Goal: Communication & Community: Ask a question

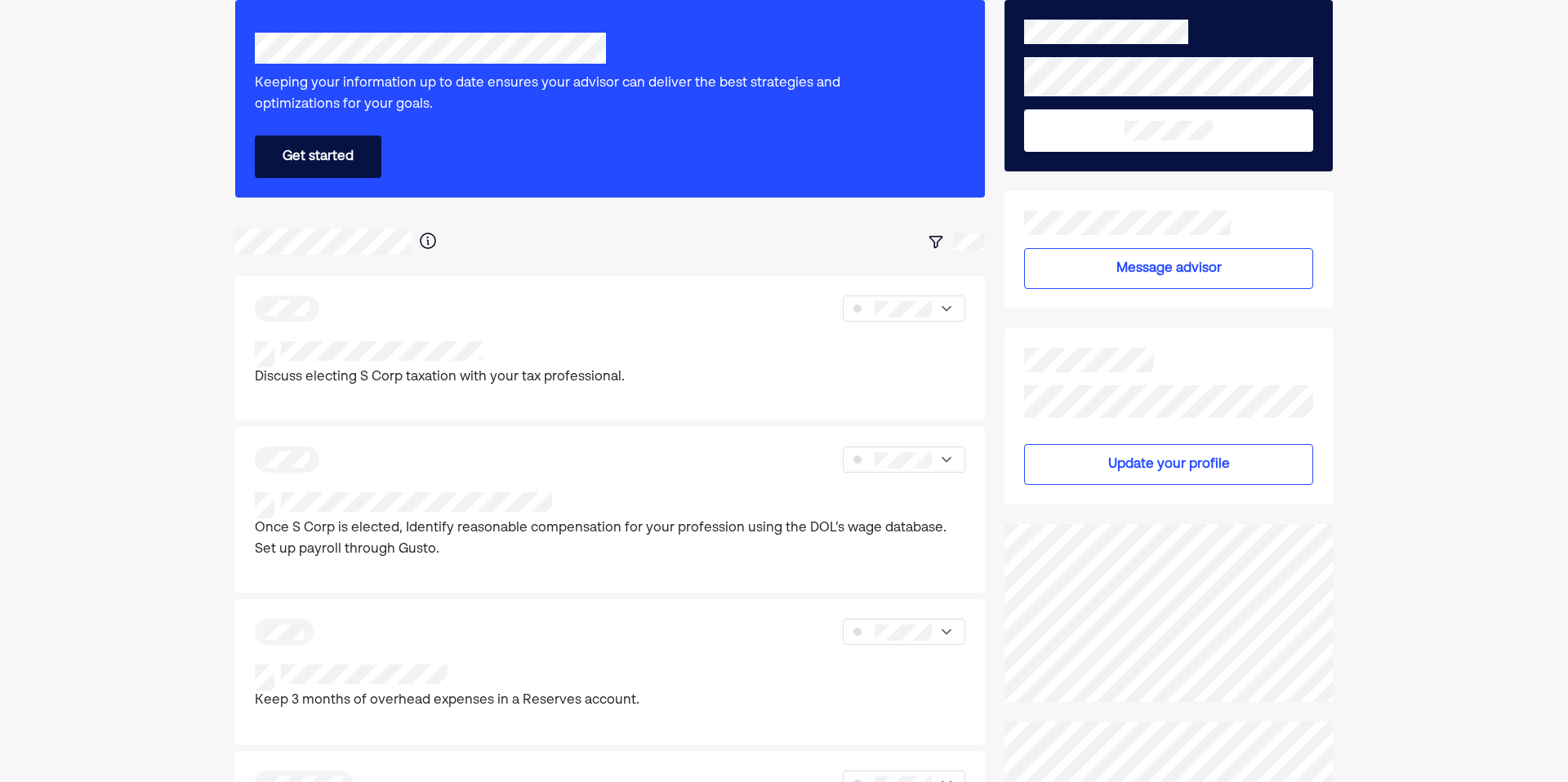
scroll to position [83, 0]
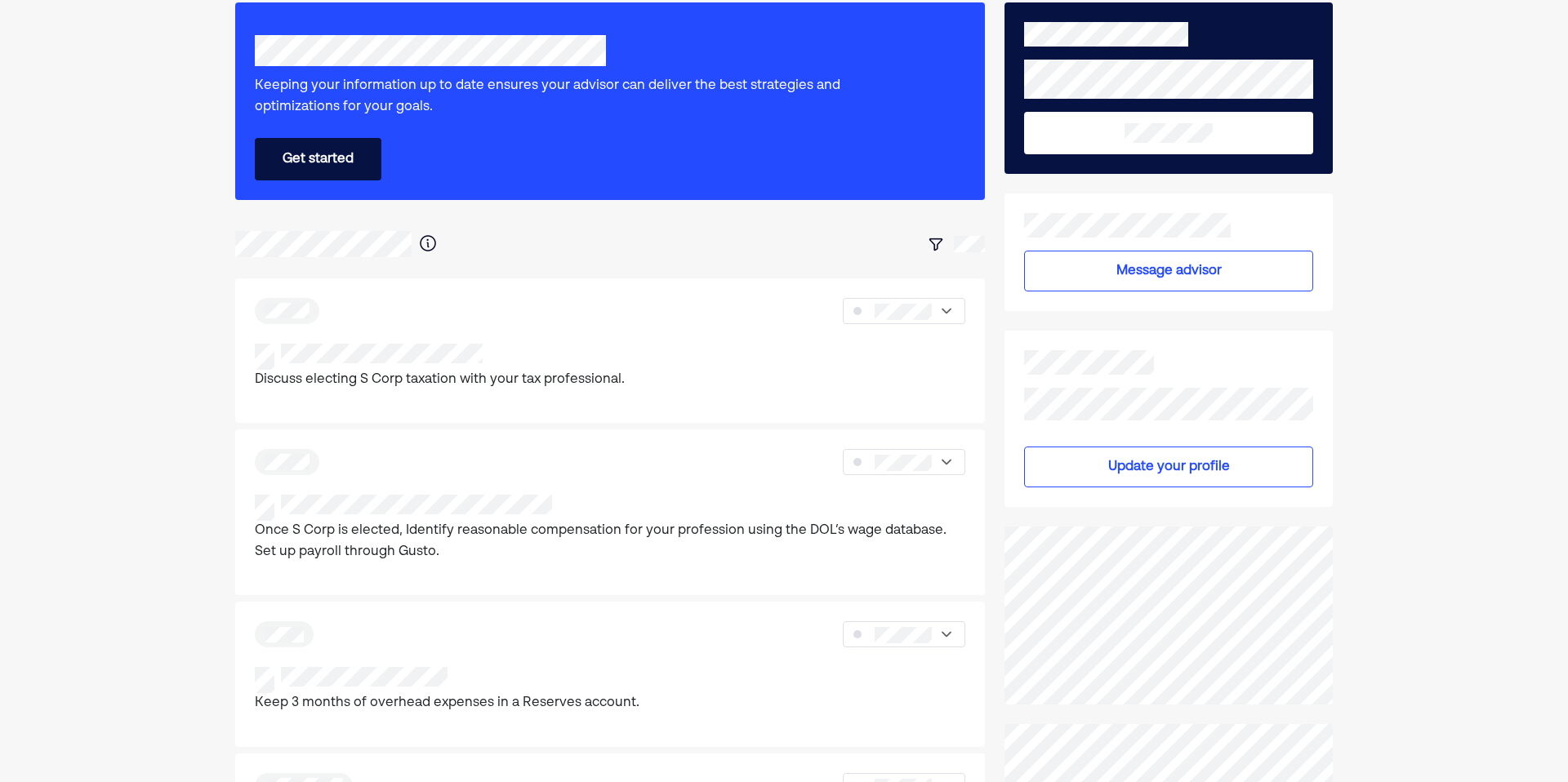
click at [1080, 289] on button "Message advisor" at bounding box center [1169, 270] width 289 height 41
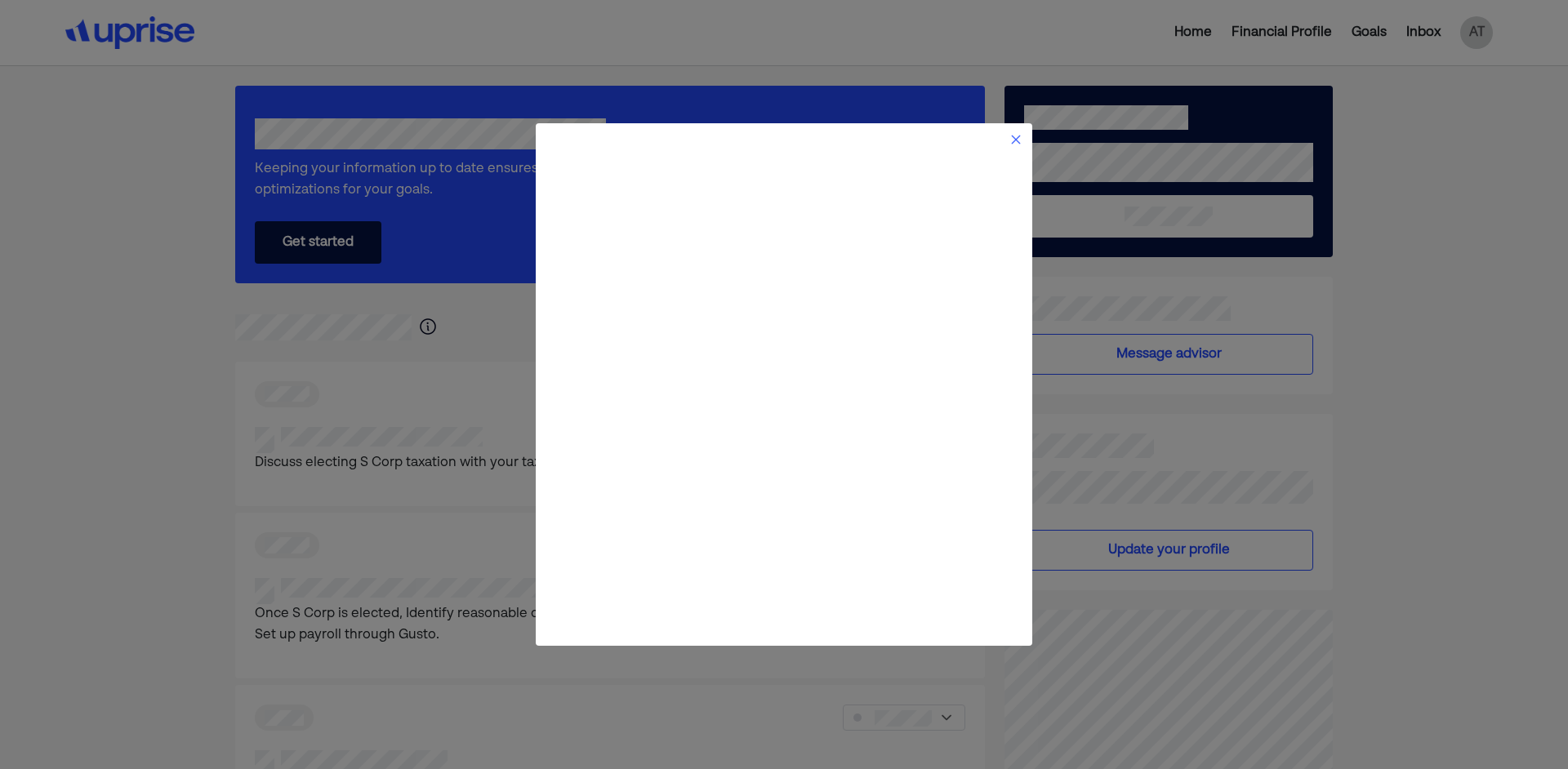
click at [1016, 140] on img at bounding box center [1016, 140] width 13 height 13
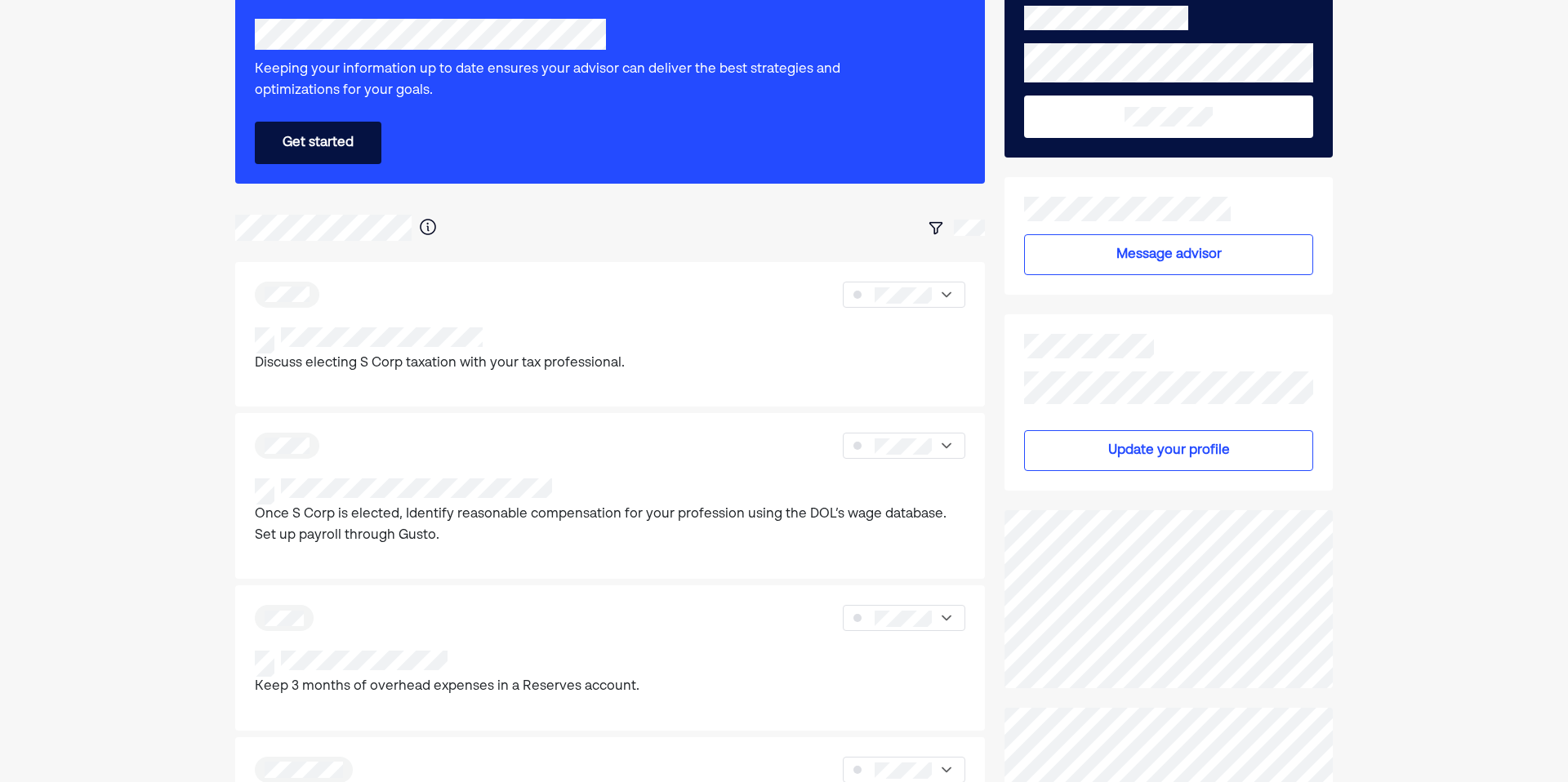
scroll to position [64, 0]
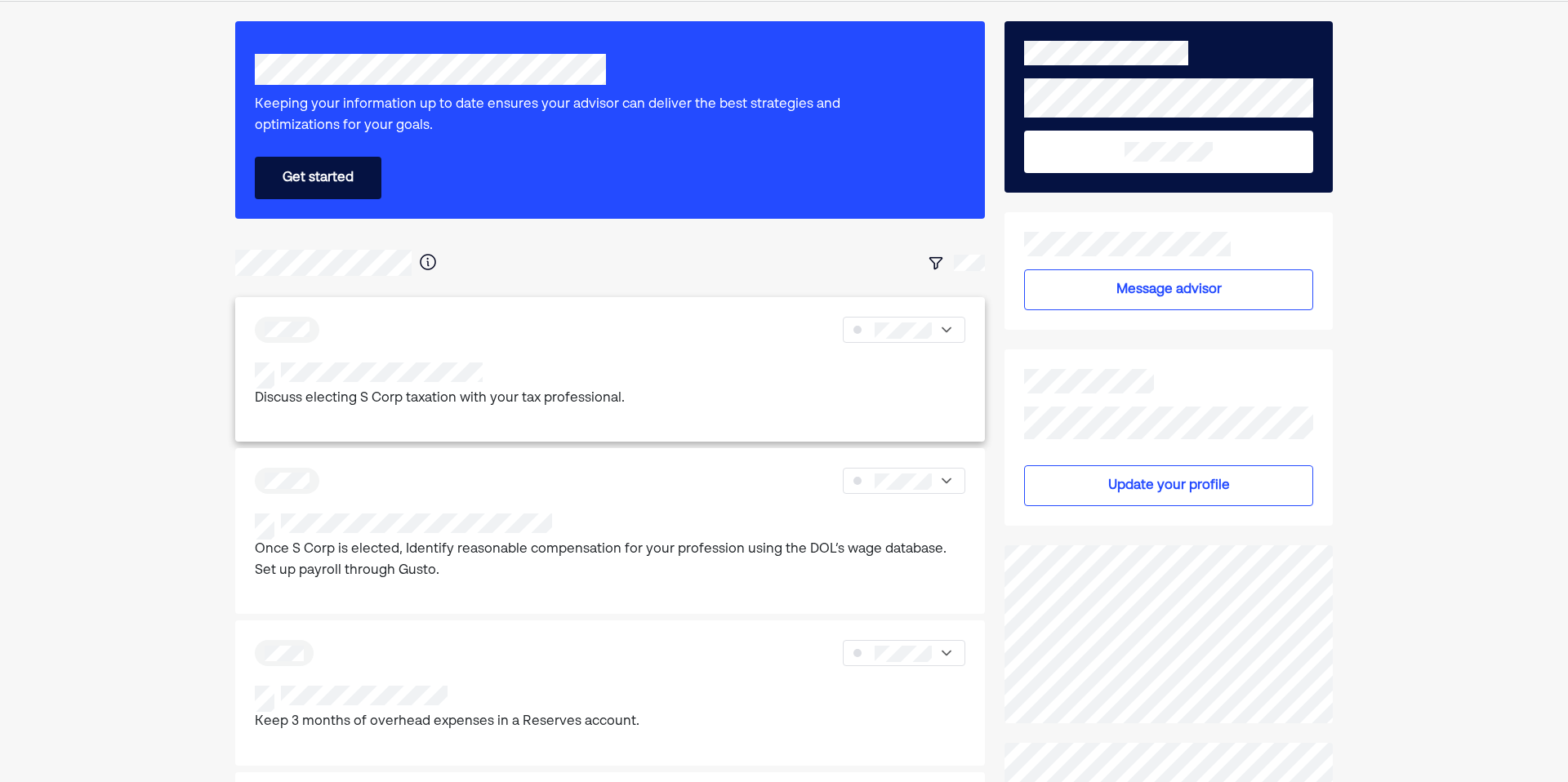
click at [479, 351] on div "Discuss electing S Corp taxation with your tax professional." at bounding box center [610, 370] width 750 height 146
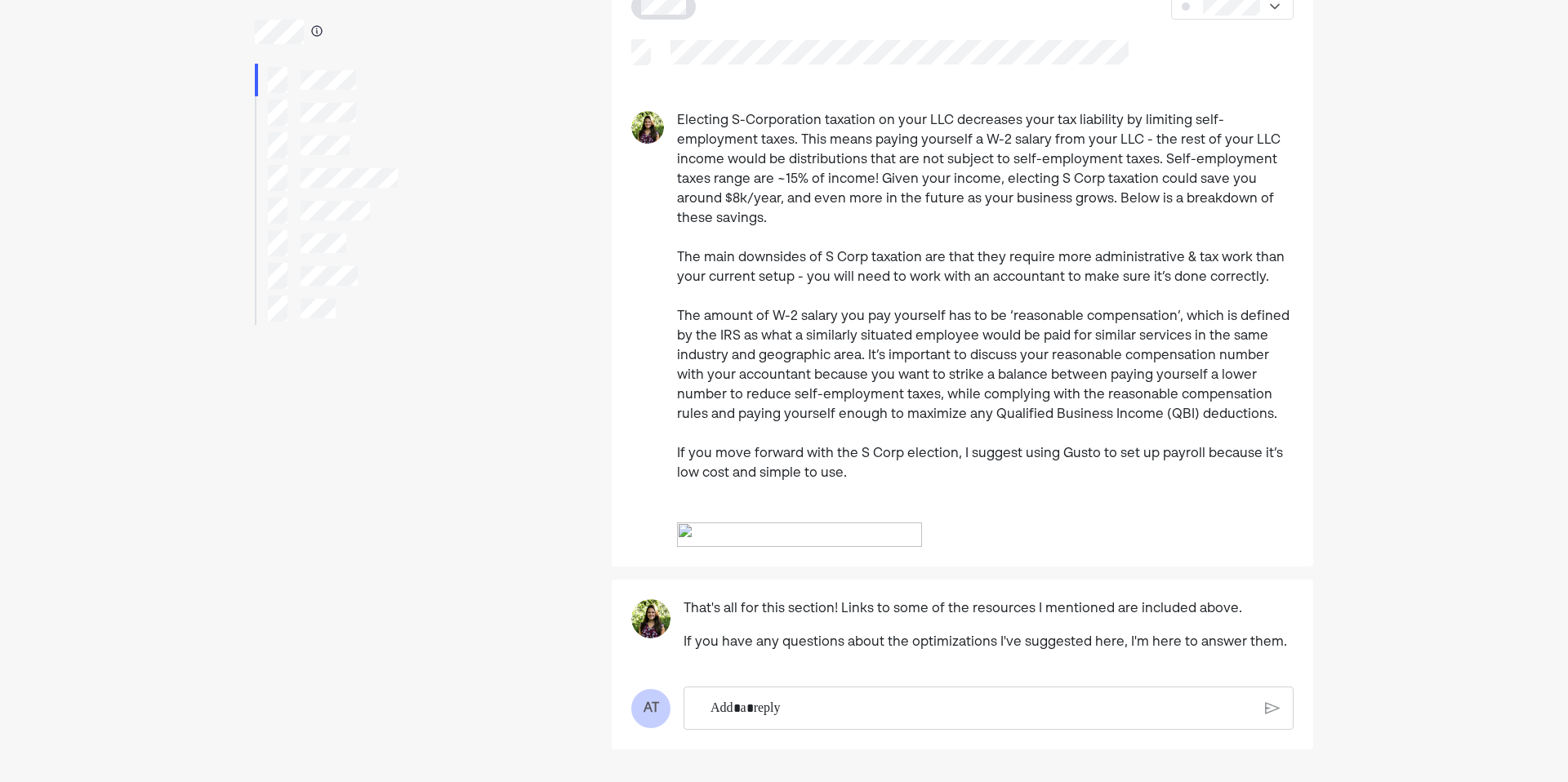
scroll to position [138, 0]
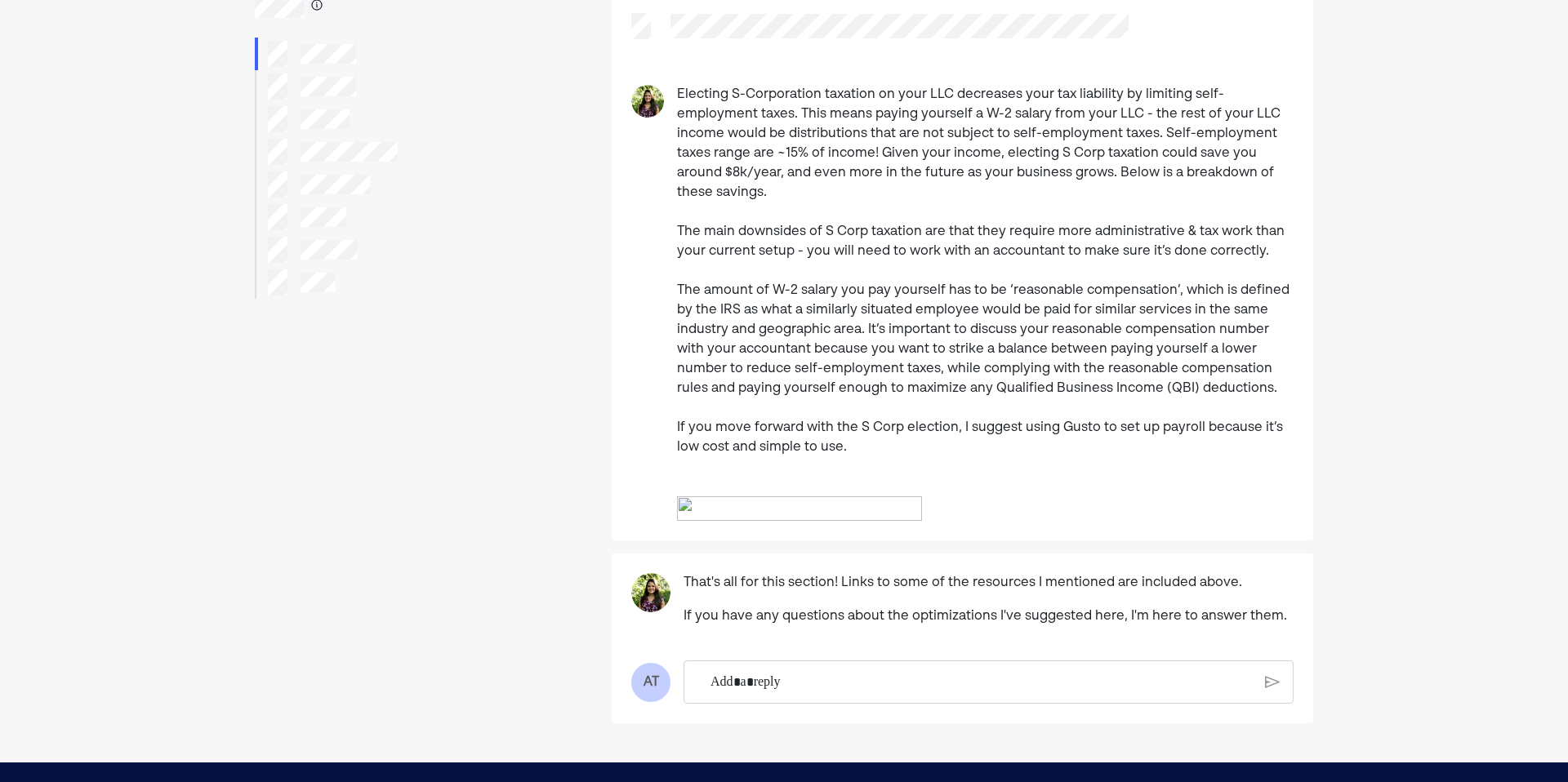
click at [744, 521] on img at bounding box center [799, 509] width 245 height 25
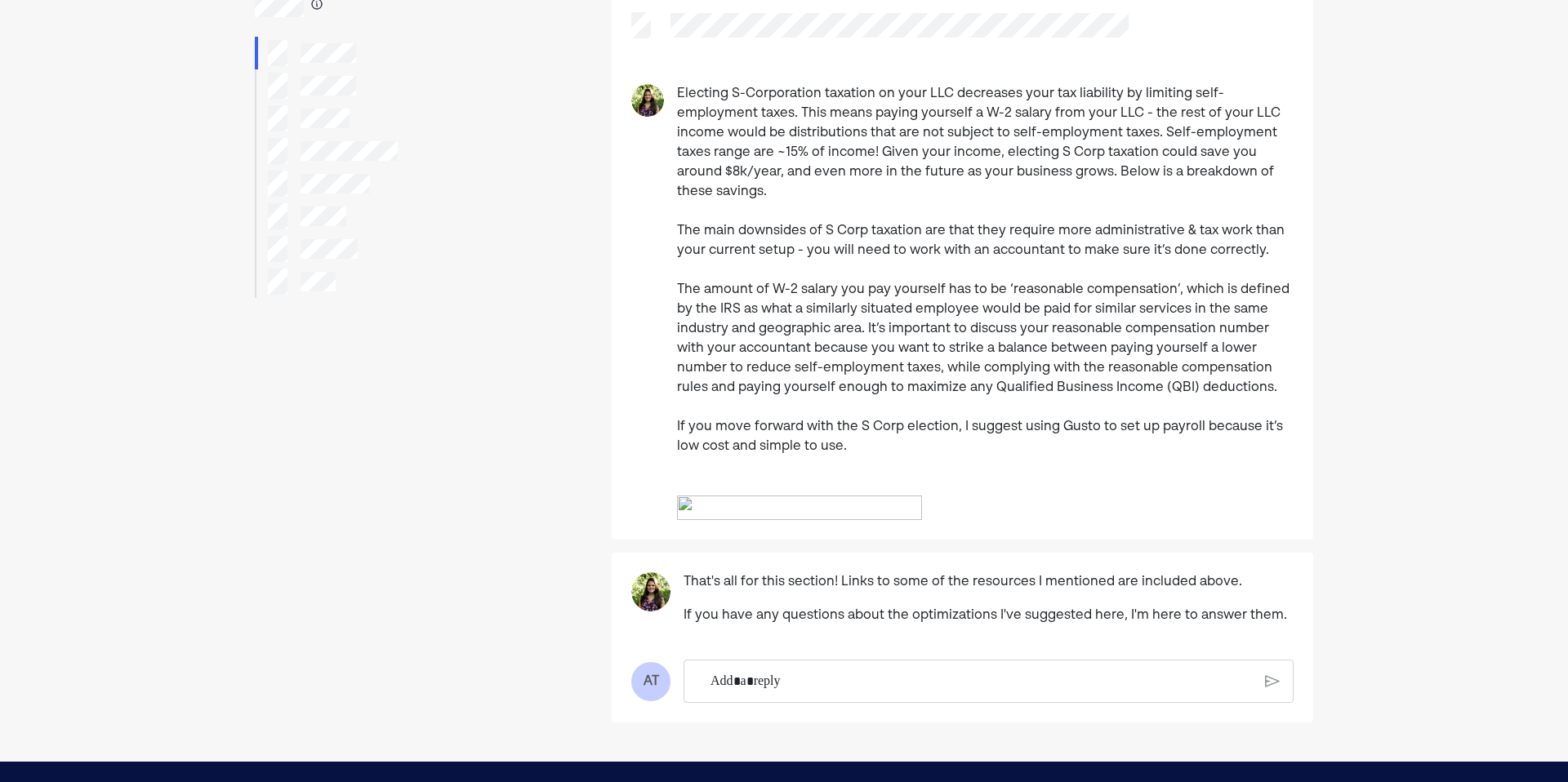
scroll to position [135, 0]
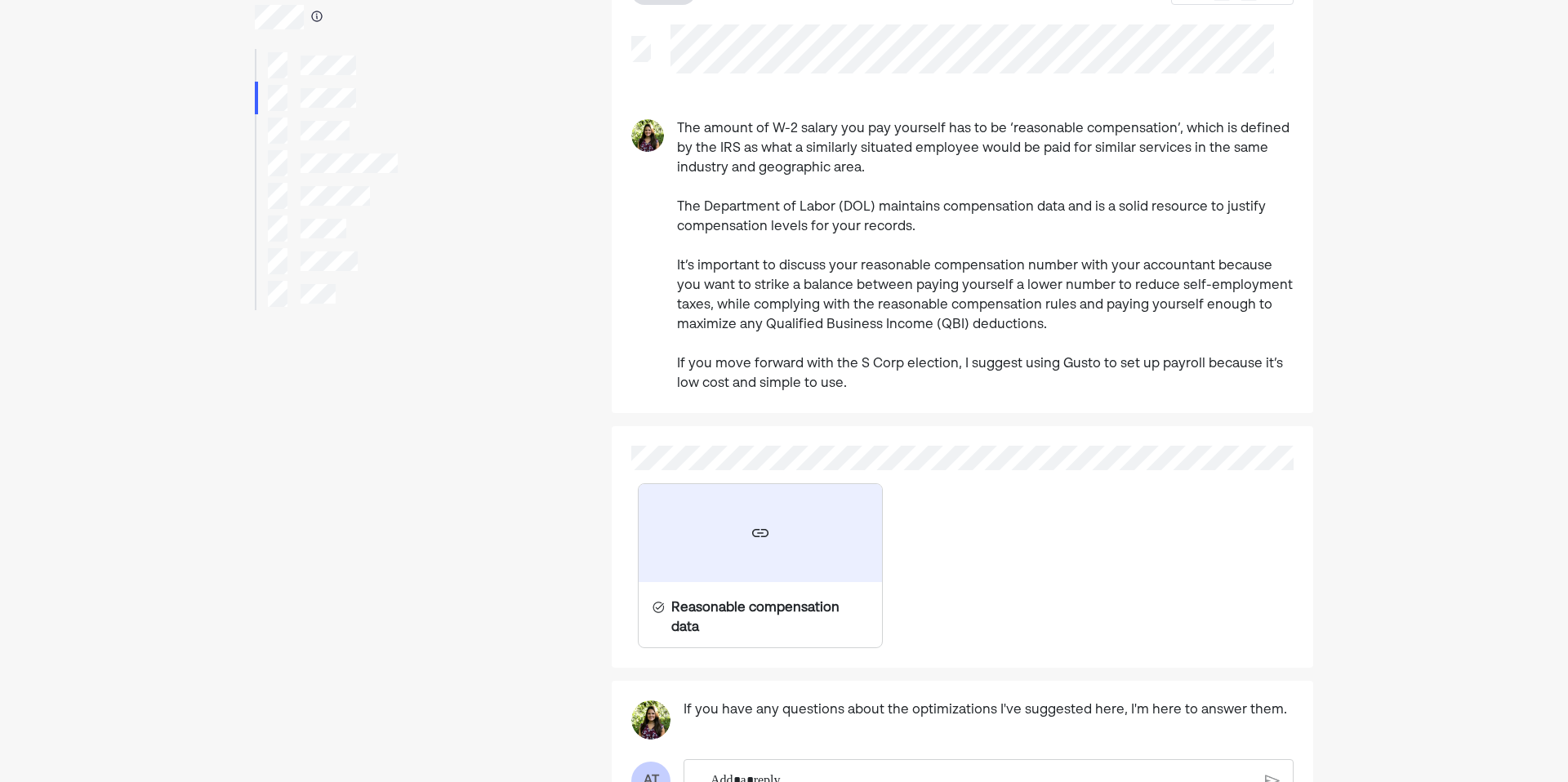
scroll to position [106, 0]
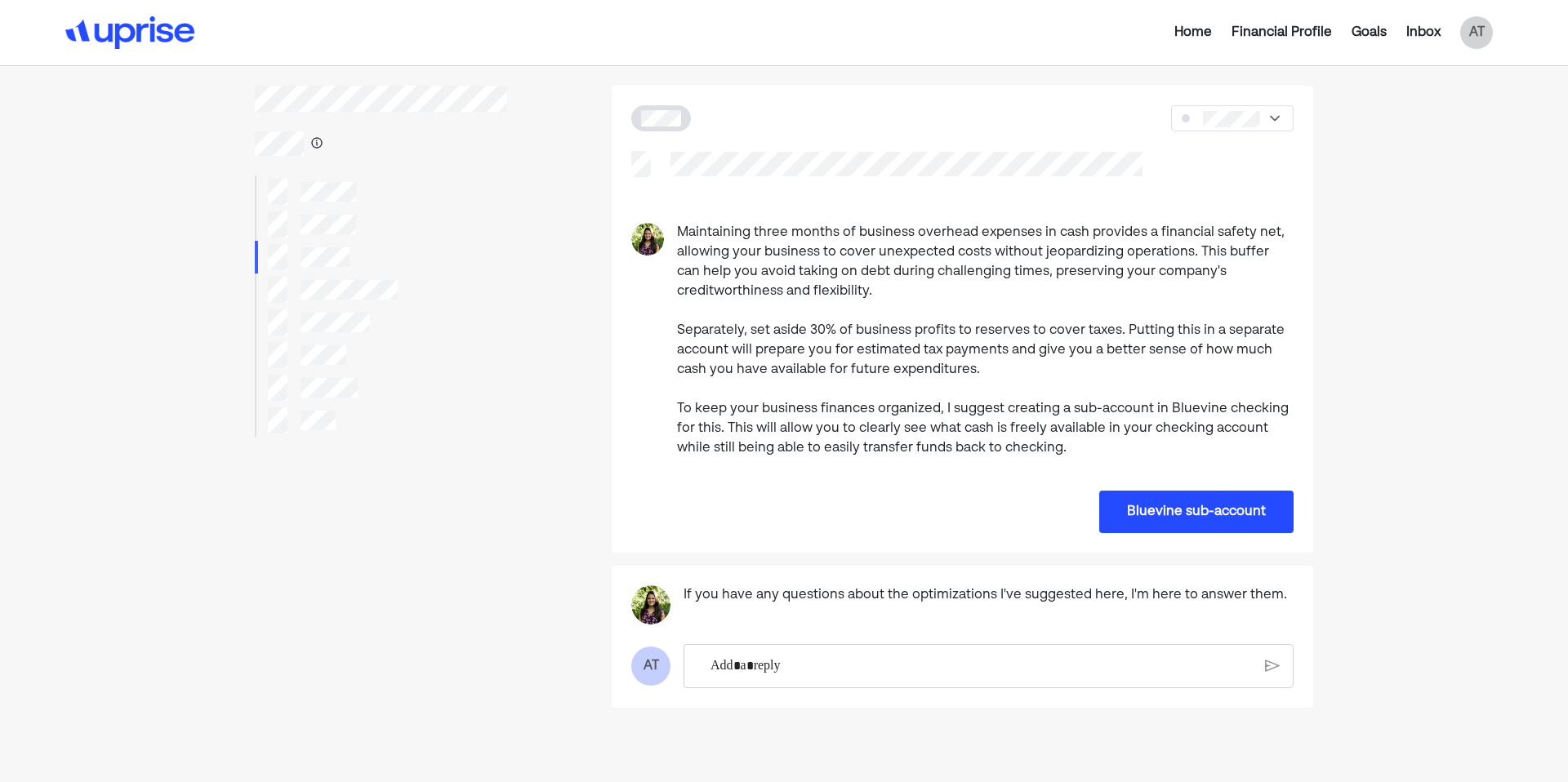
click at [140, 48] on img at bounding box center [130, 32] width 129 height 33
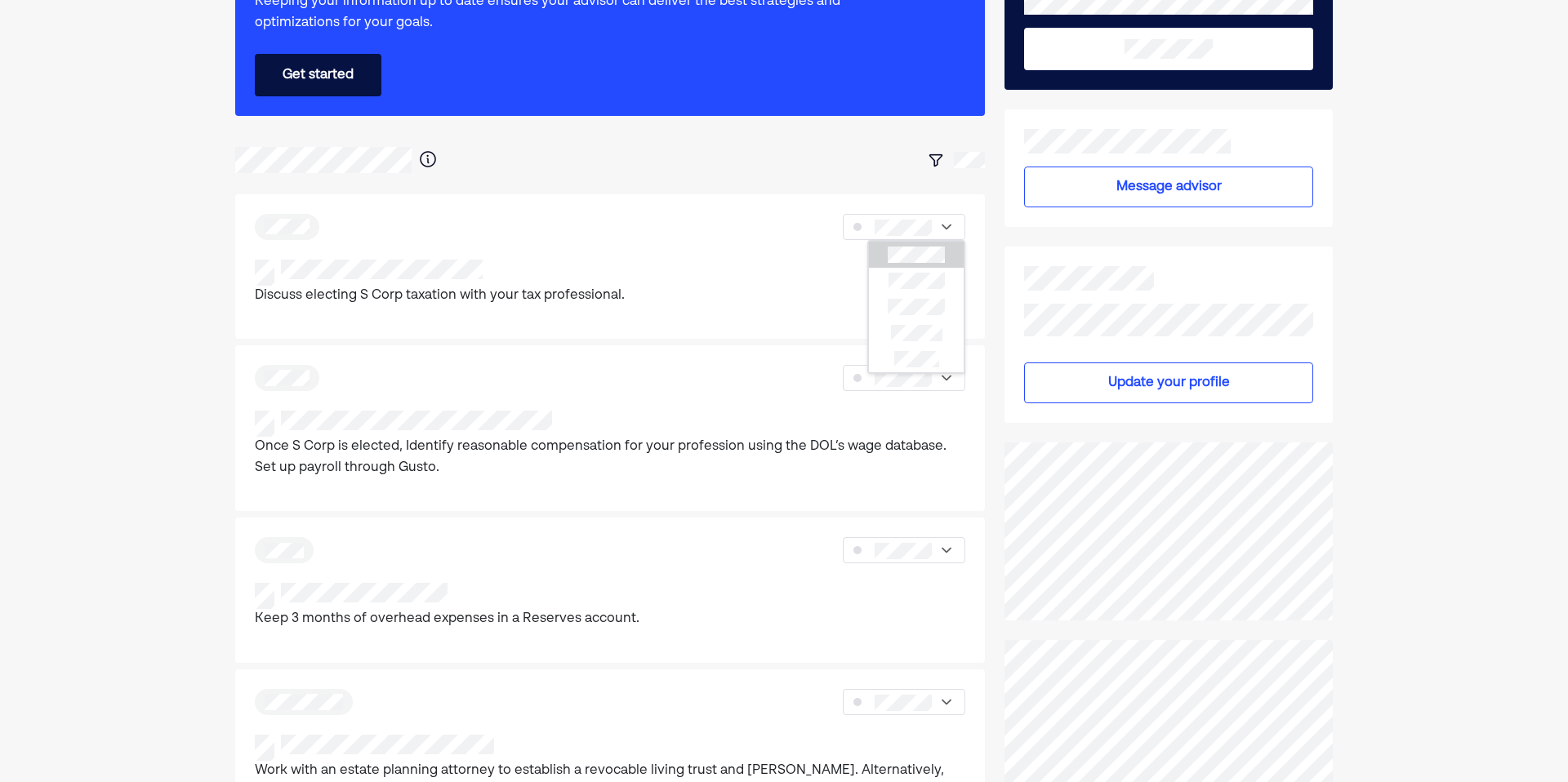
scroll to position [171, 0]
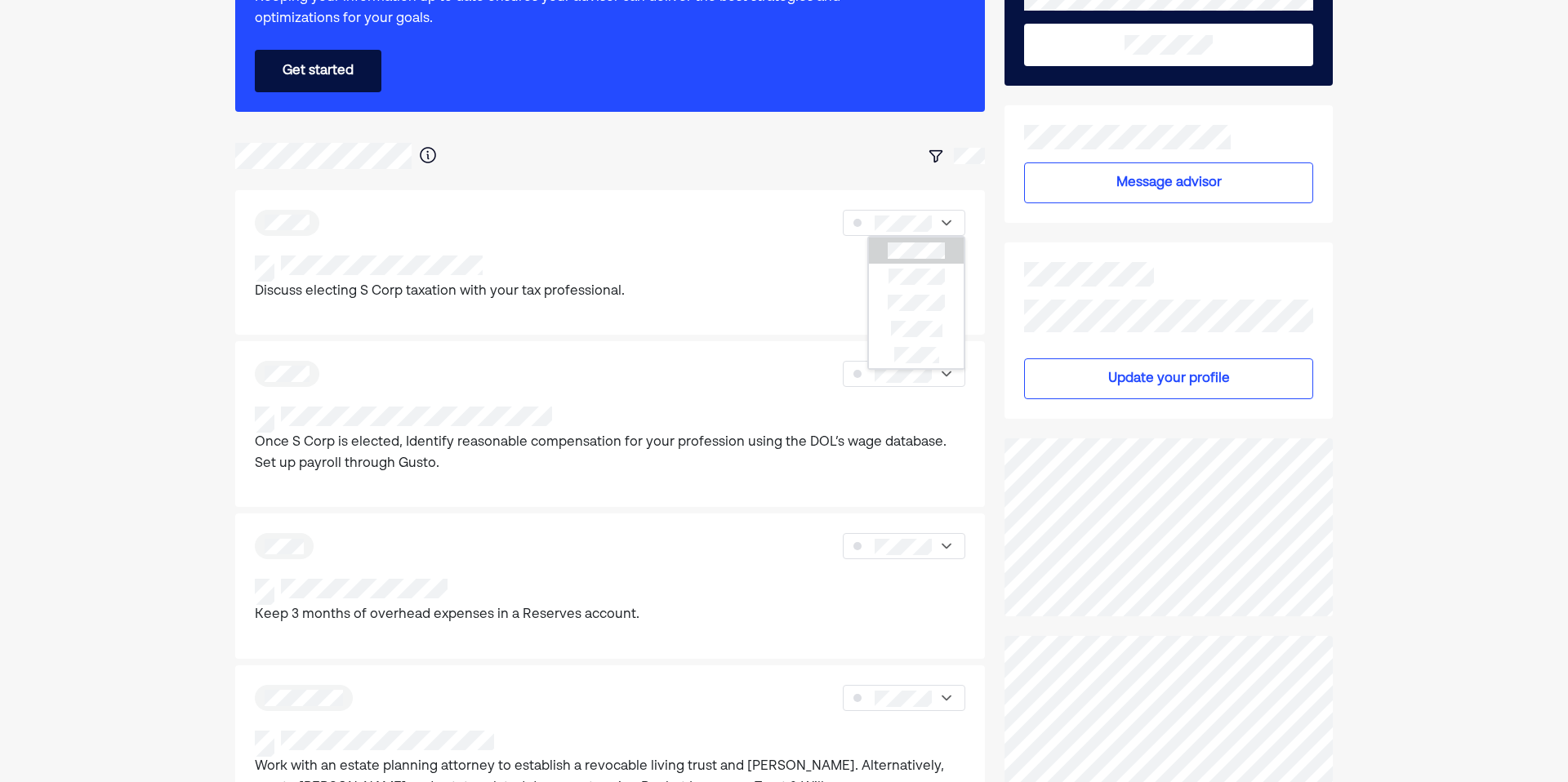
click at [895, 157] on div at bounding box center [891, 155] width 186 height 29
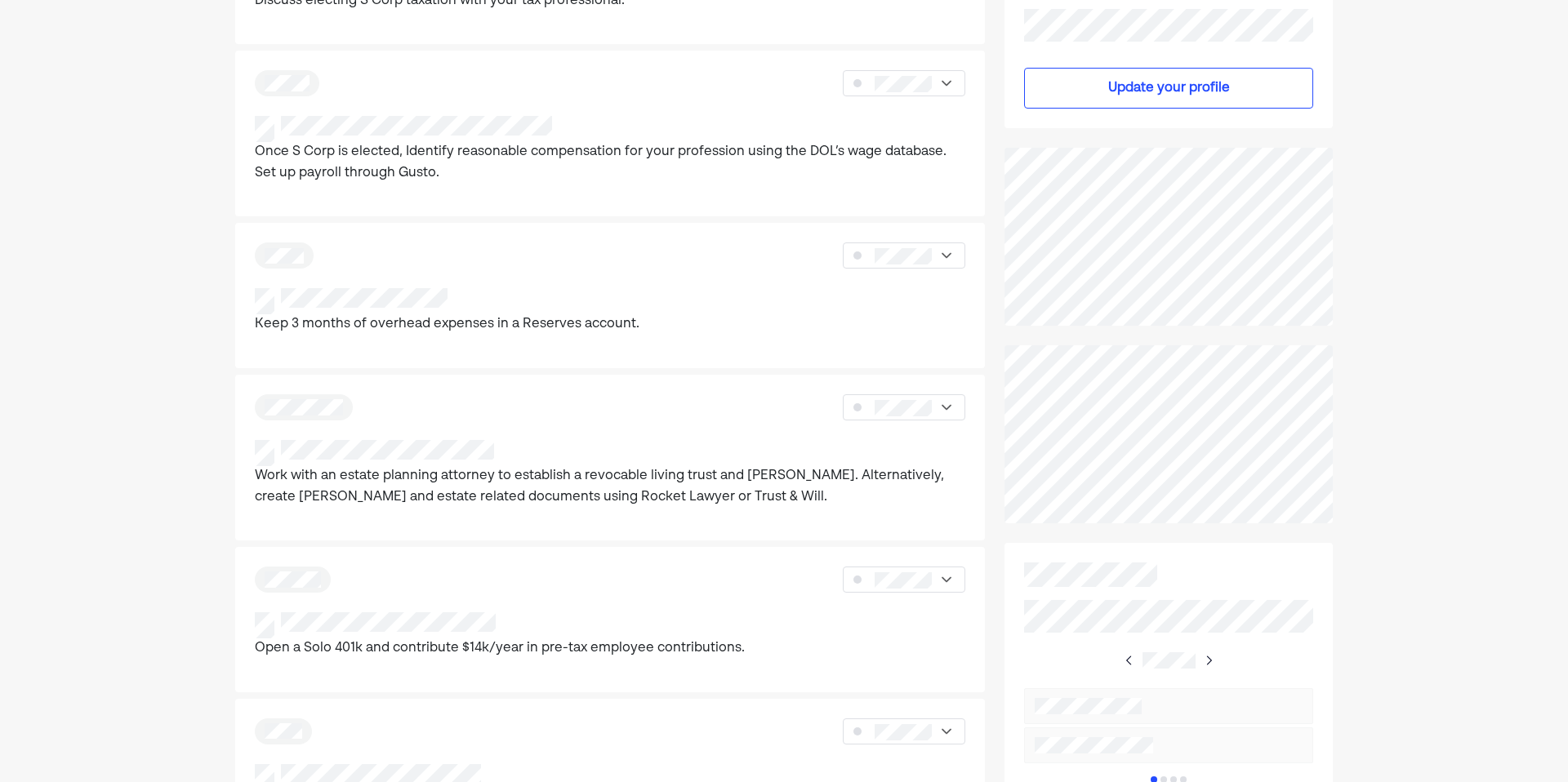
scroll to position [465, 0]
click at [1211, 657] on img at bounding box center [1209, 657] width 13 height 13
click at [1126, 654] on img at bounding box center [1129, 657] width 13 height 13
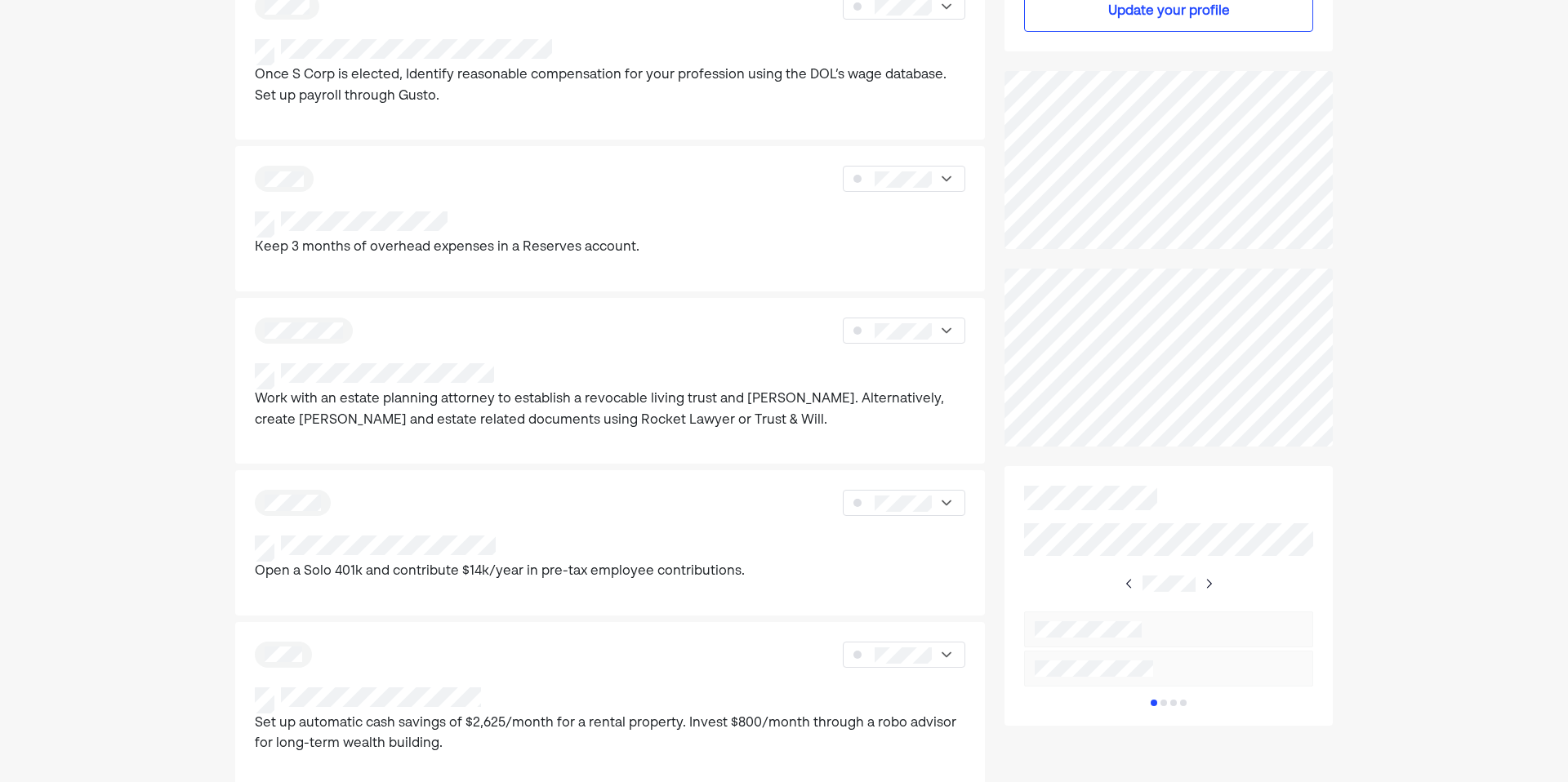
scroll to position [542, 0]
click at [1210, 578] on img at bounding box center [1209, 581] width 13 height 13
click at [1210, 578] on img at bounding box center [1208, 581] width 13 height 13
click at [1210, 578] on img at bounding box center [1206, 581] width 13 height 13
click at [1128, 578] on img at bounding box center [1129, 581] width 13 height 13
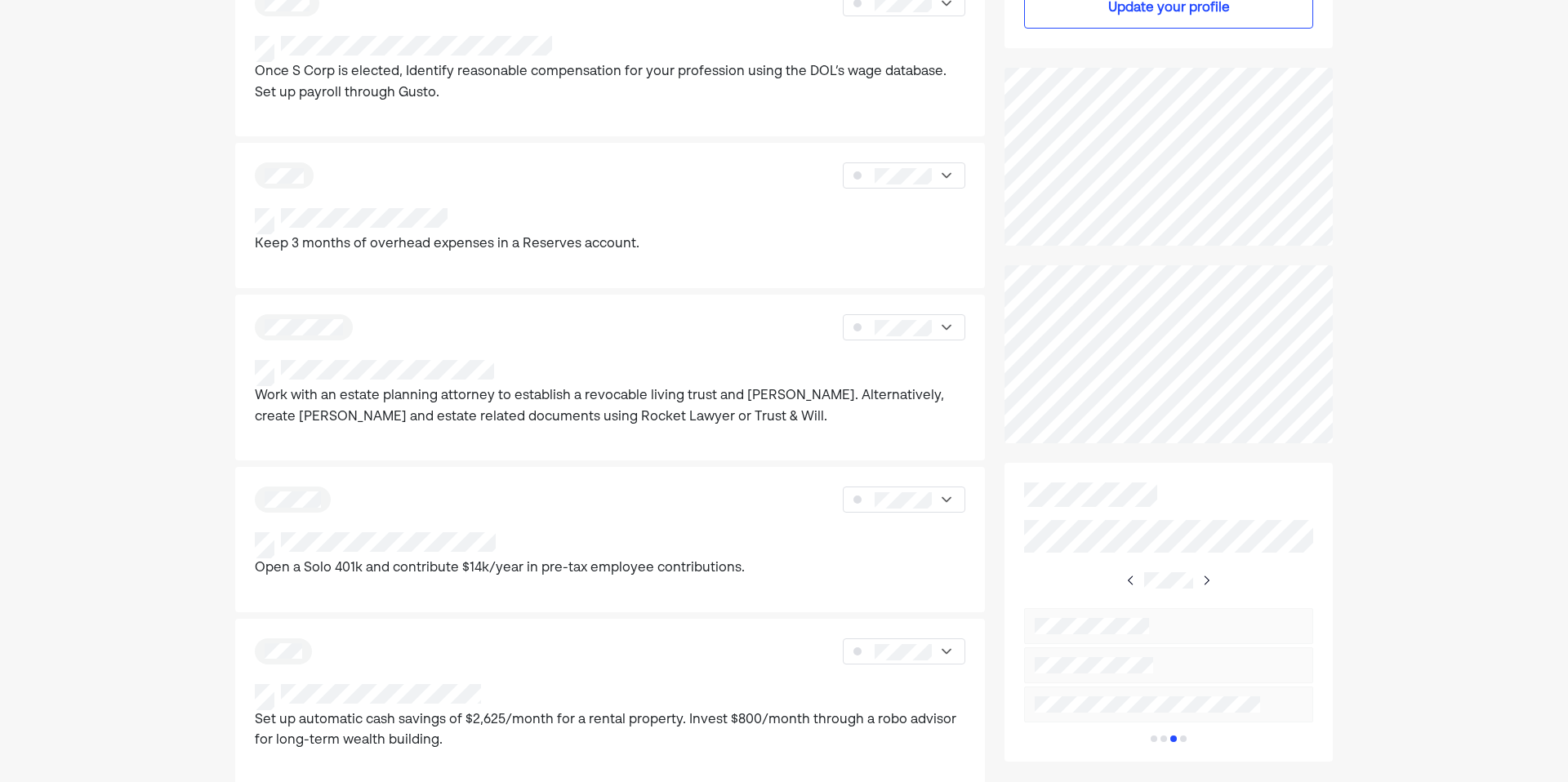
click at [1128, 578] on img at bounding box center [1131, 581] width 13 height 13
click at [1128, 578] on img at bounding box center [1129, 581] width 13 height 13
click at [1211, 578] on img at bounding box center [1209, 581] width 13 height 13
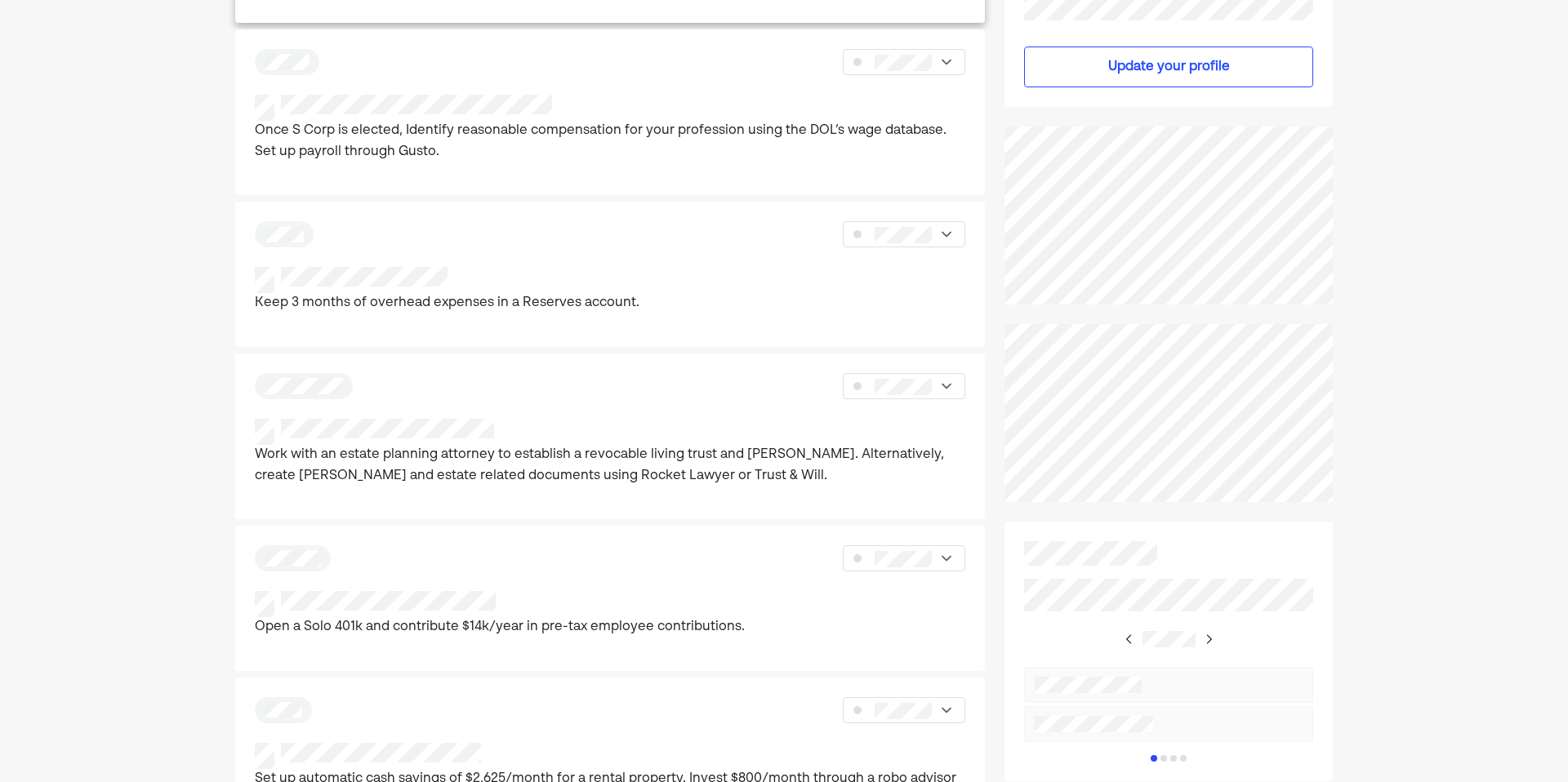
scroll to position [551, 0]
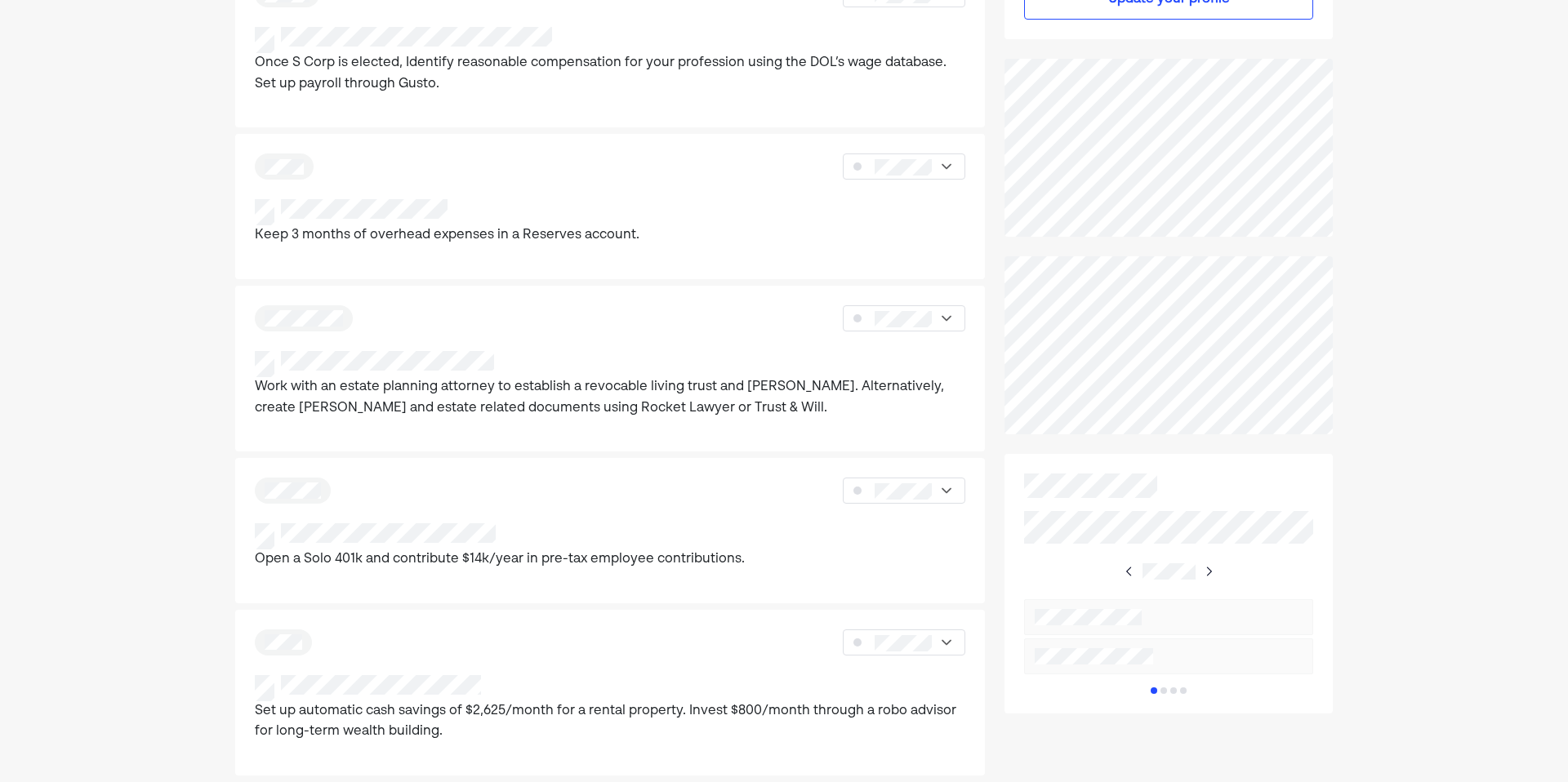
click at [1208, 571] on img at bounding box center [1209, 571] width 13 height 13
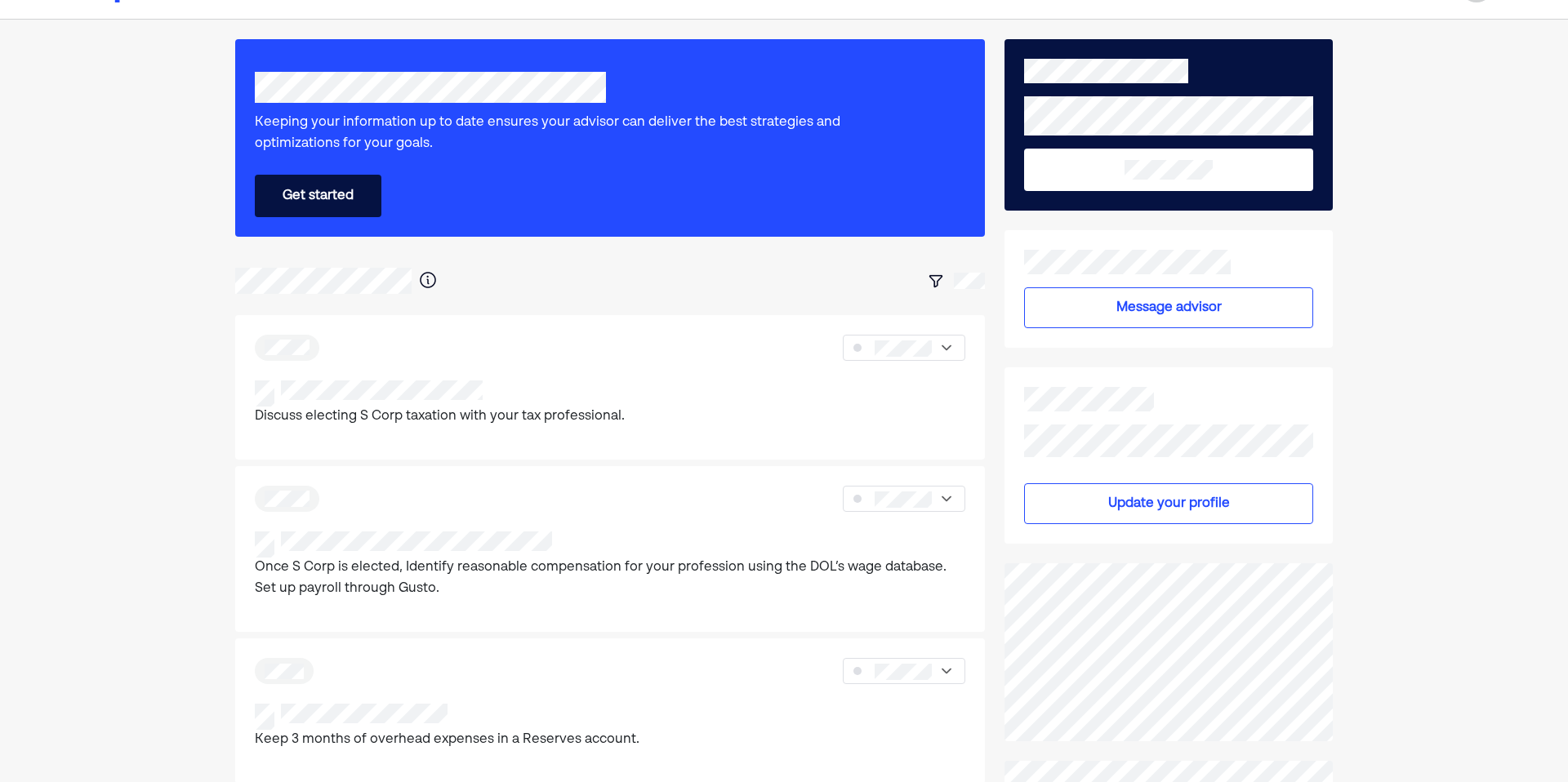
scroll to position [0, 0]
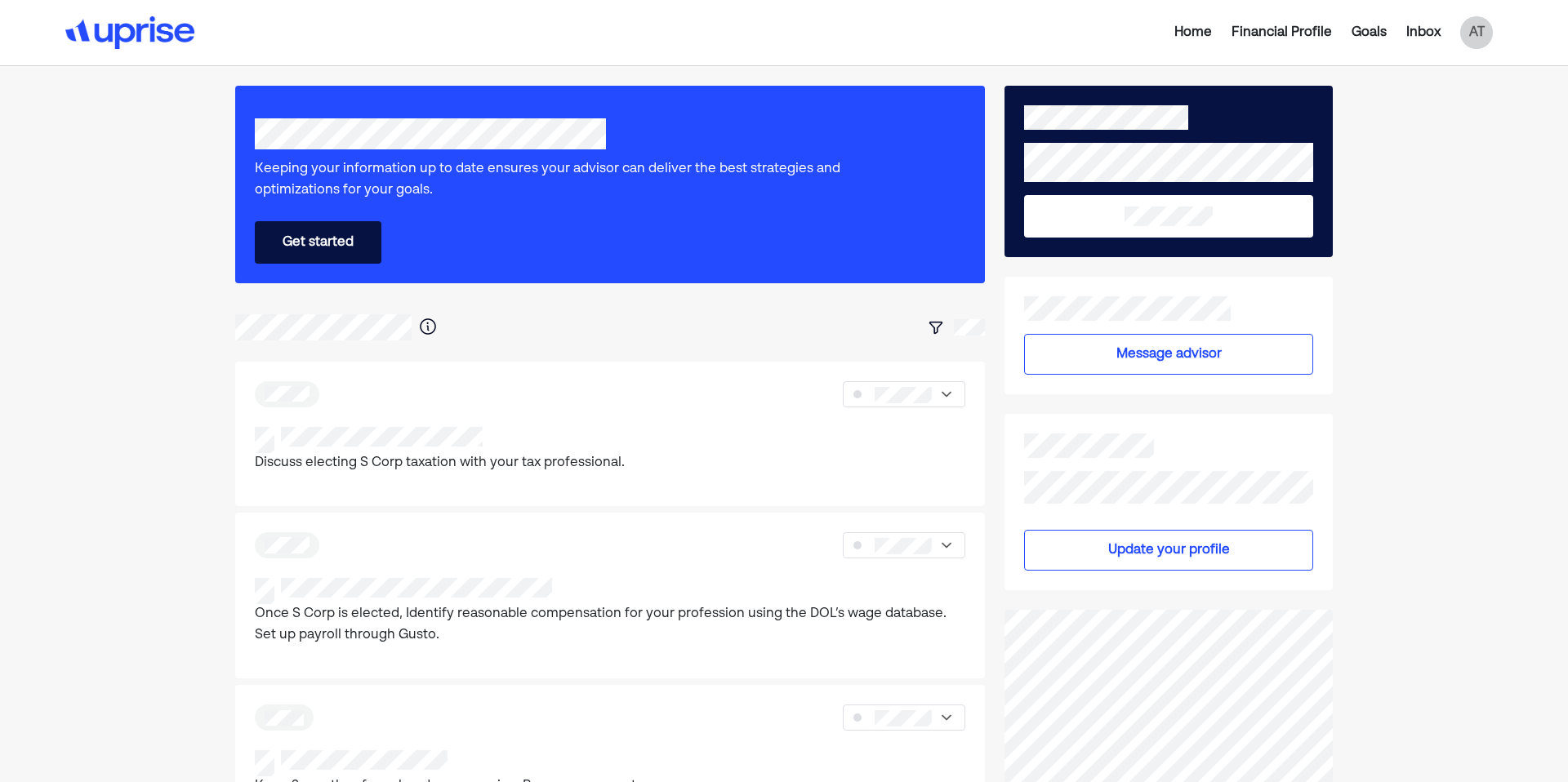
click at [360, 241] on button "Get started" at bounding box center [318, 242] width 127 height 43
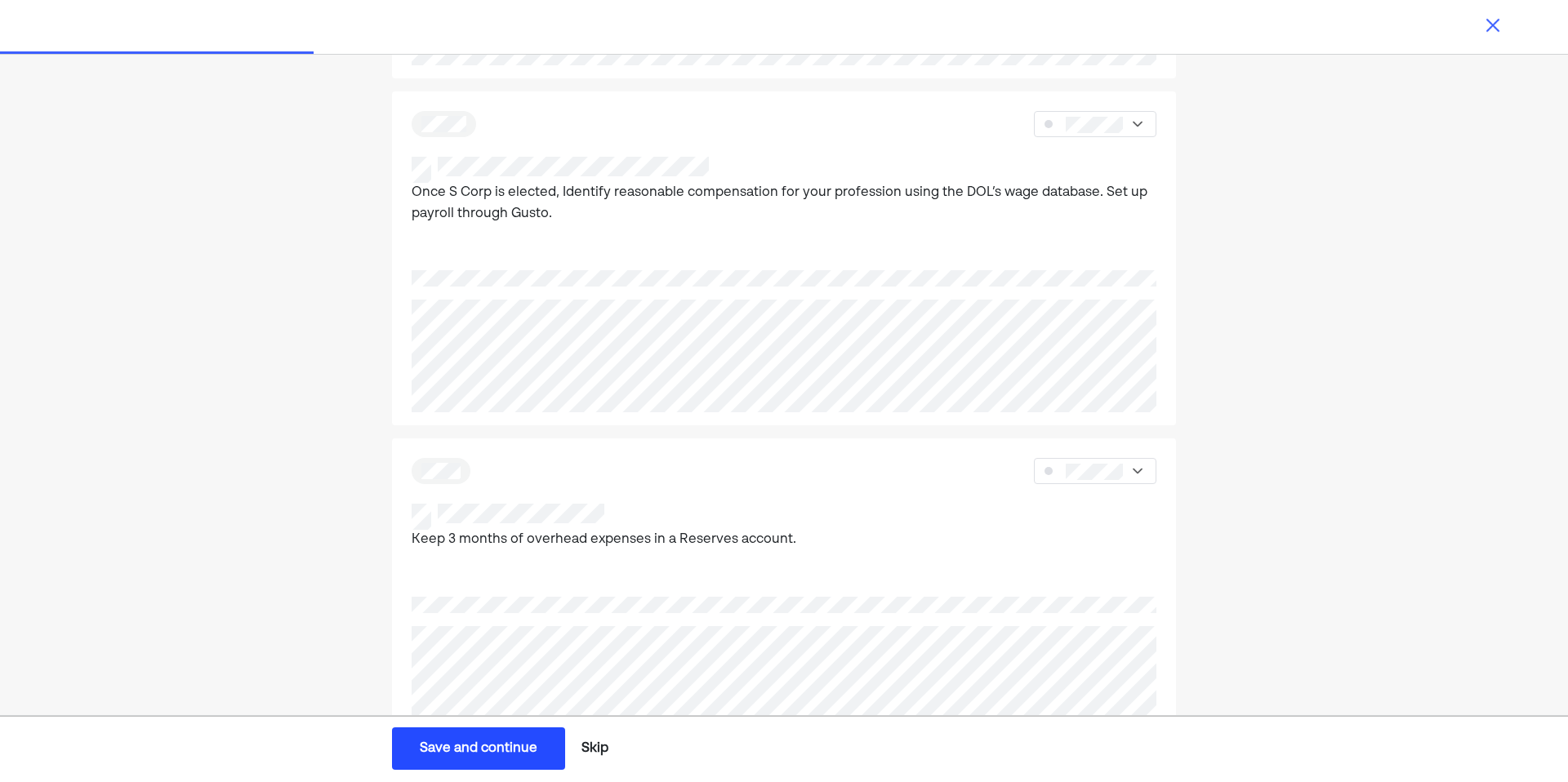
scroll to position [424, 0]
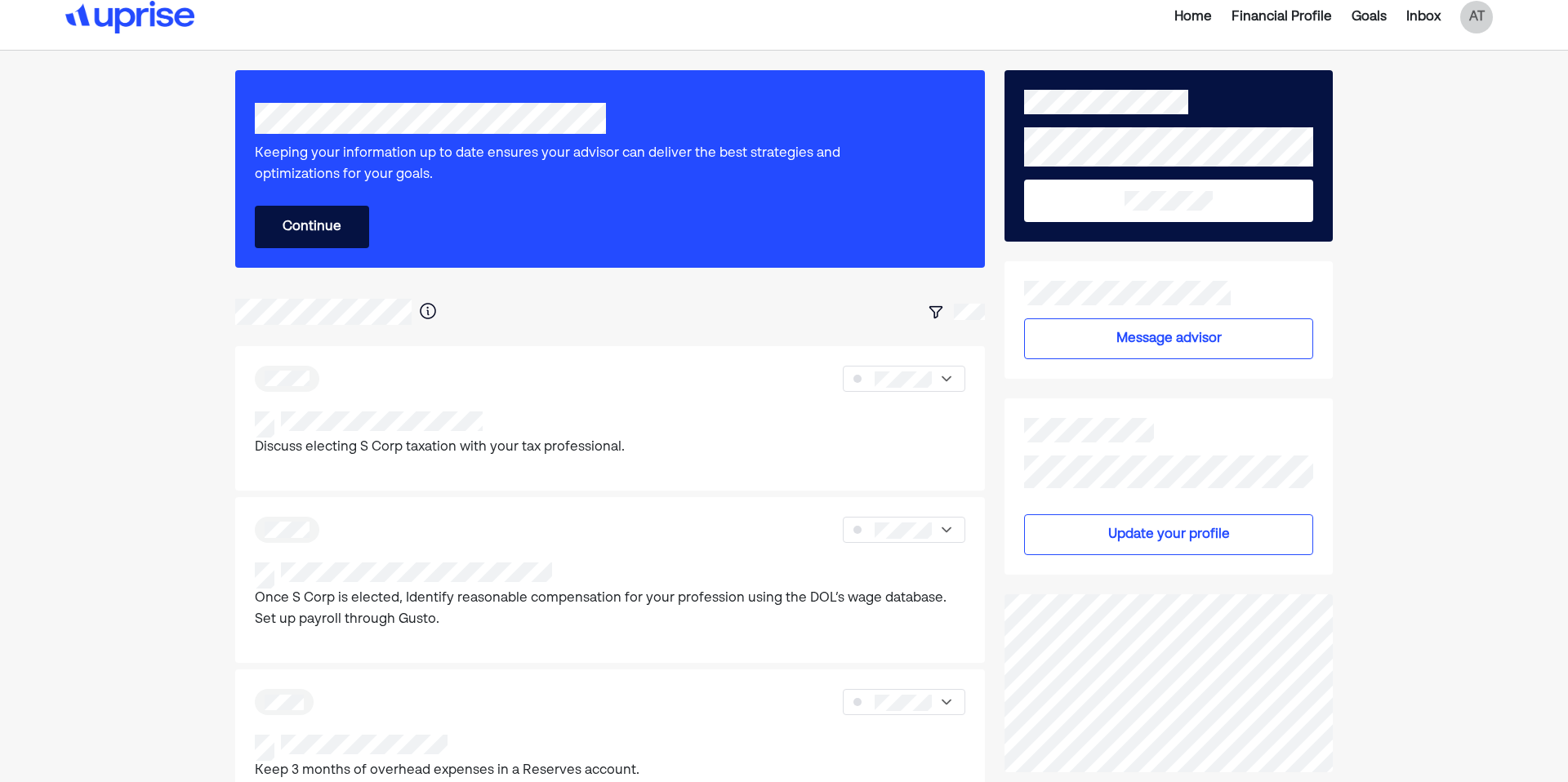
scroll to position [16, 0]
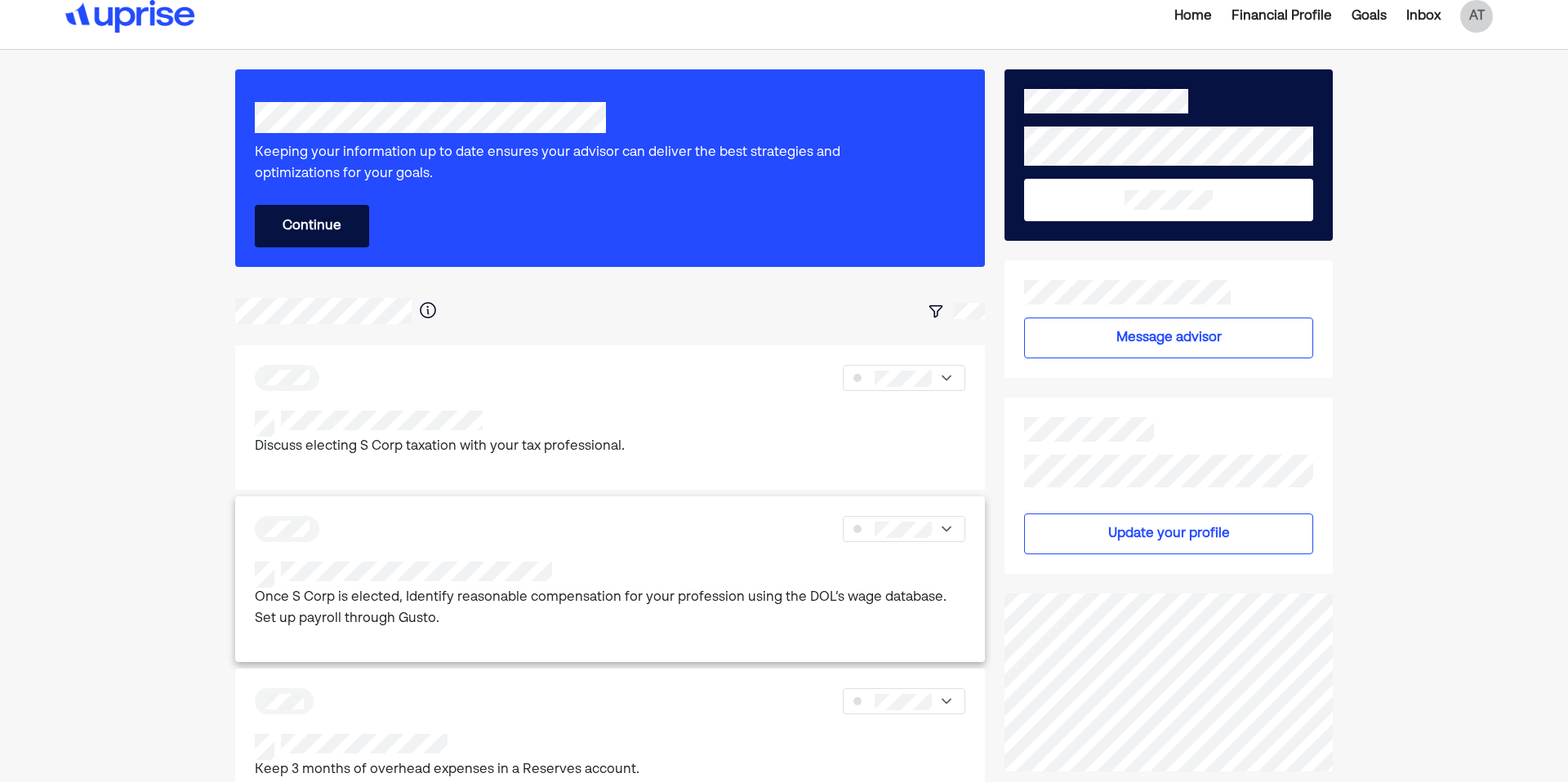
click at [540, 536] on div at bounding box center [609, 530] width 710 height 26
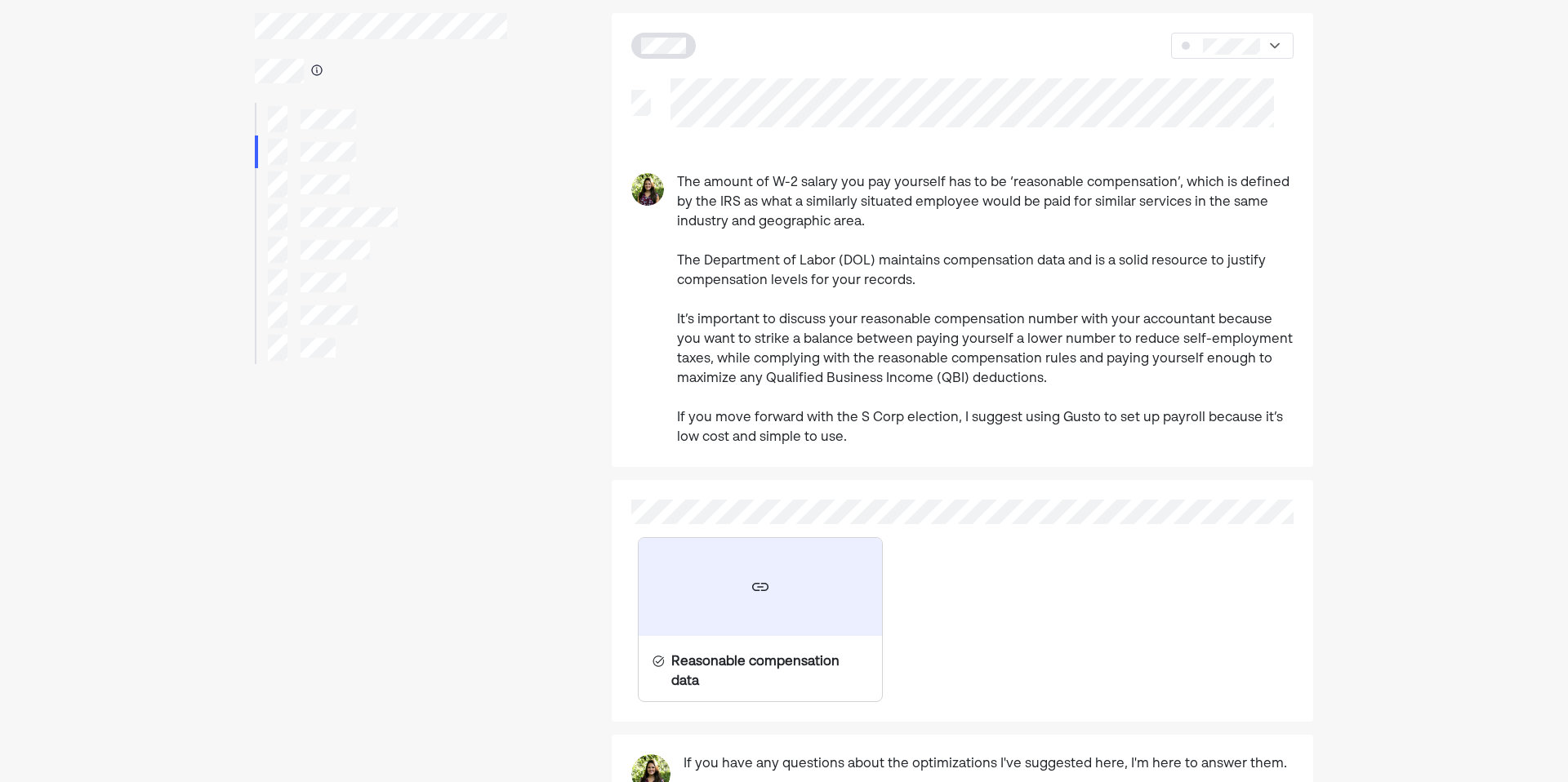
scroll to position [59, 0]
